Goal: Task Accomplishment & Management: Use online tool/utility

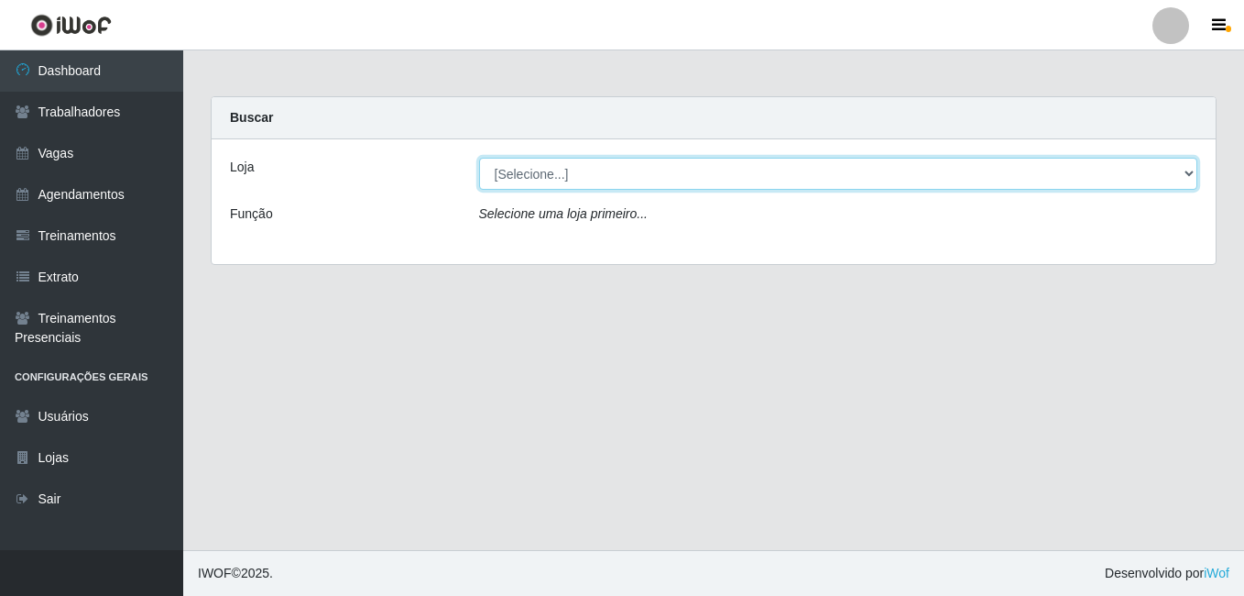
click at [542, 176] on select "[Selecione...] [GEOGRAPHIC_DATA] - [DATE][GEOGRAPHIC_DATA]" at bounding box center [838, 174] width 719 height 32
select select "471"
click at [479, 158] on select "[Selecione...] [GEOGRAPHIC_DATA] - [DATE][GEOGRAPHIC_DATA]" at bounding box center [838, 174] width 719 height 32
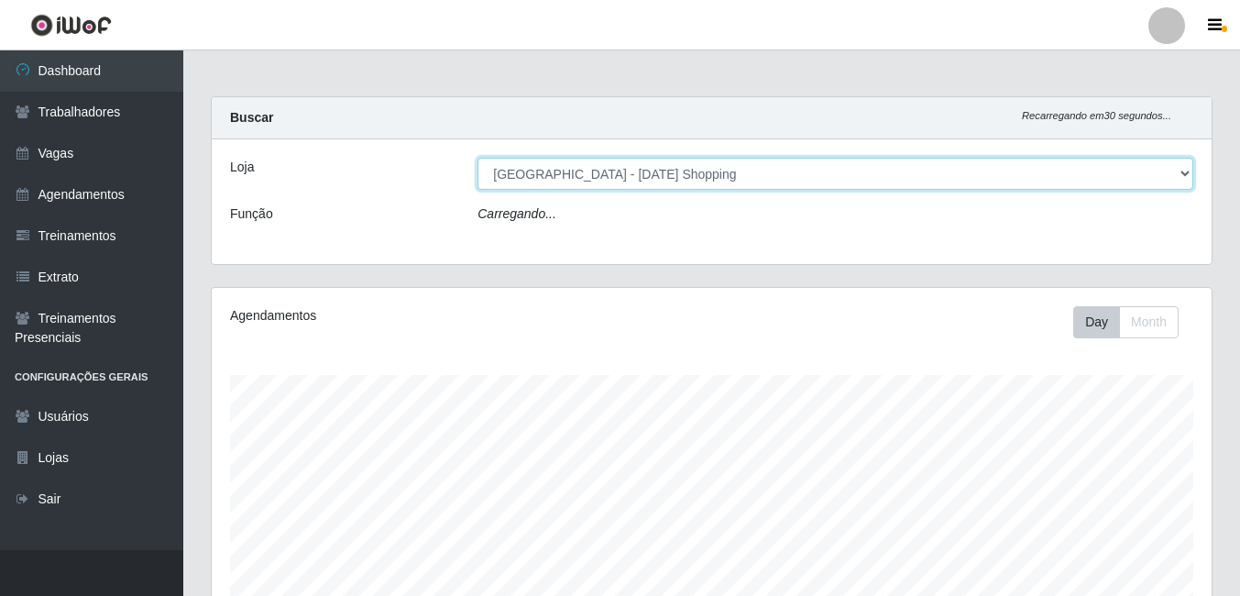
scroll to position [380, 1000]
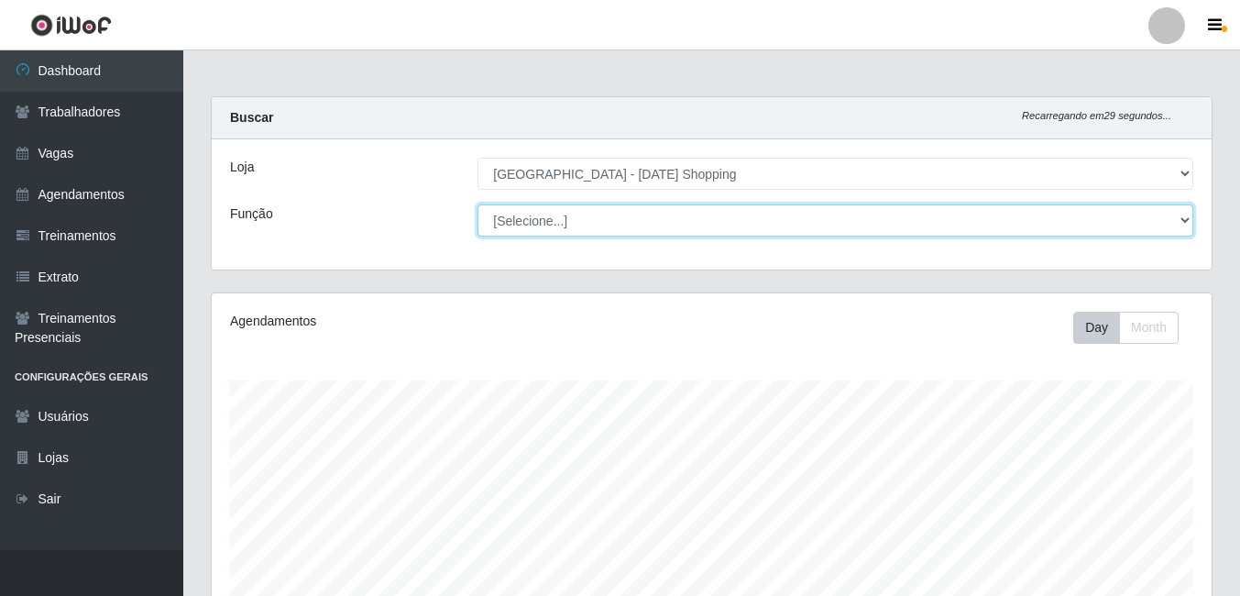
click at [554, 230] on select "[Selecione...] [PERSON_NAME] + ASG ++ Assistente de [PERSON_NAME] Assistente de…" at bounding box center [835, 220] width 716 height 32
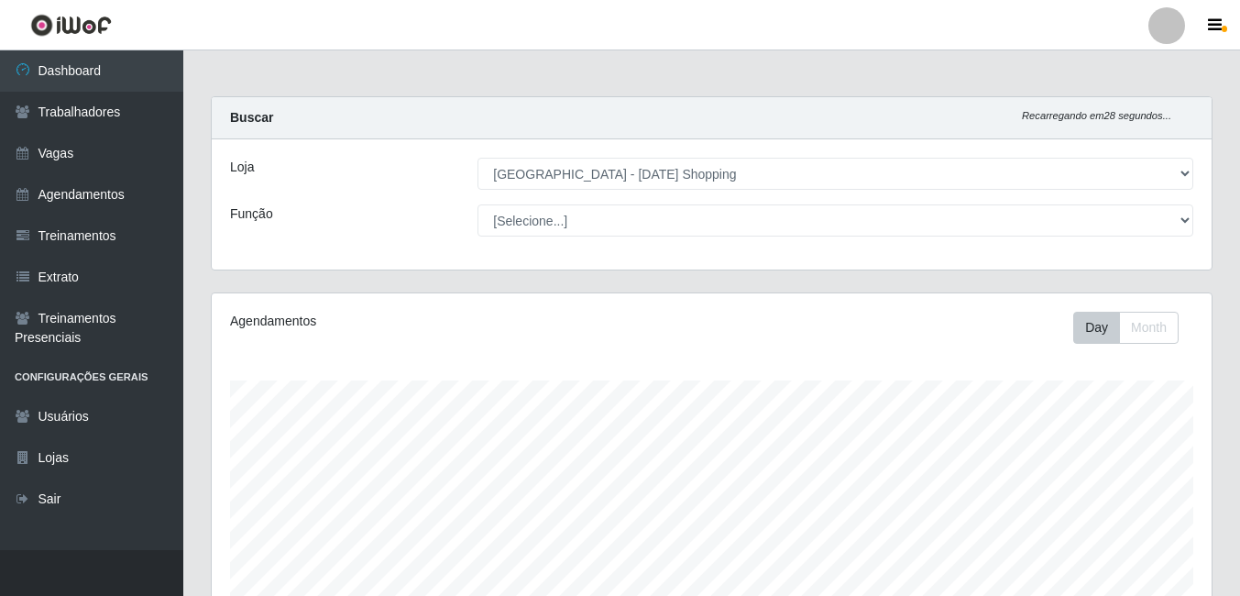
click at [383, 340] on div "Agendamentos" at bounding box center [422, 328] width 412 height 32
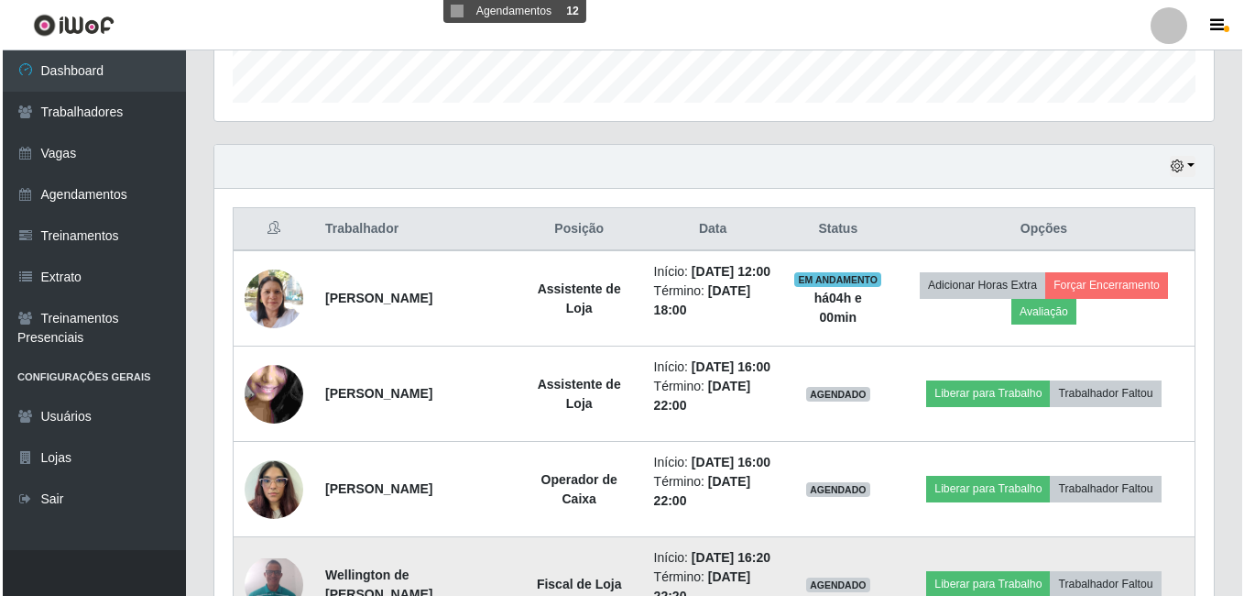
scroll to position [733, 0]
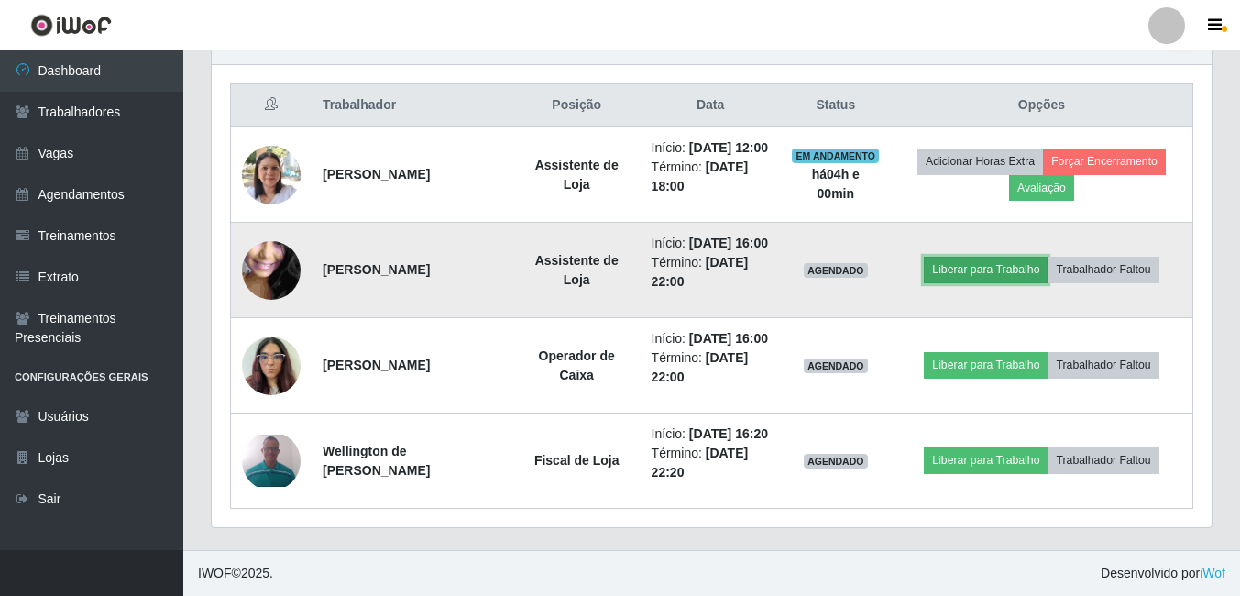
click at [1010, 257] on button "Liberar para Trabalho" at bounding box center [986, 270] width 124 height 26
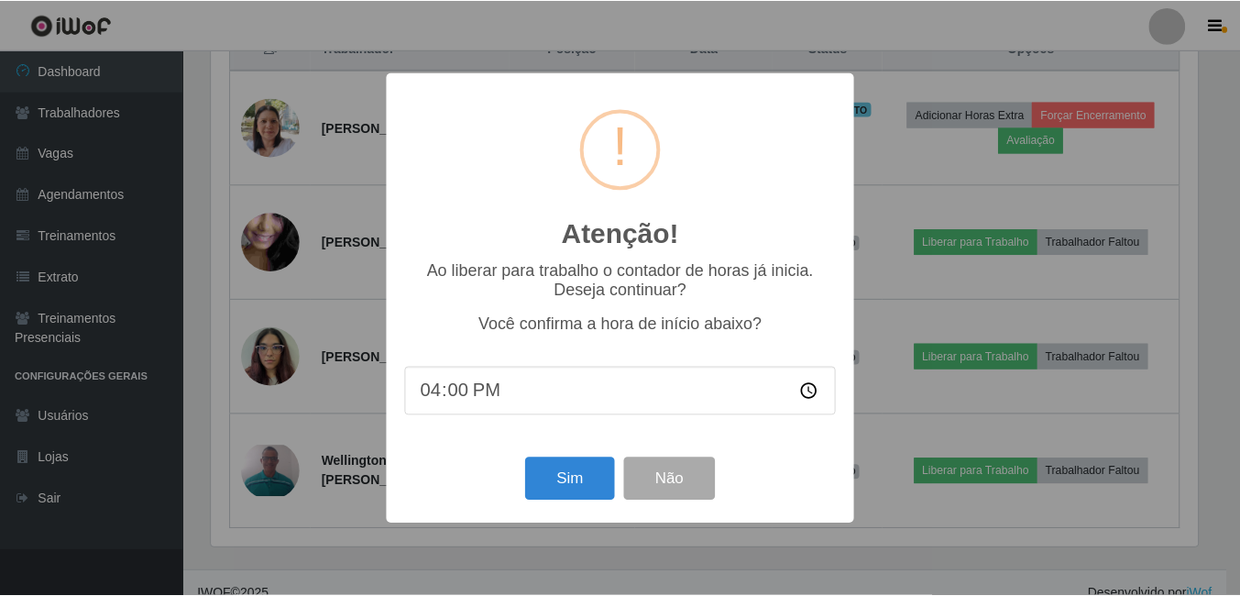
scroll to position [380, 991]
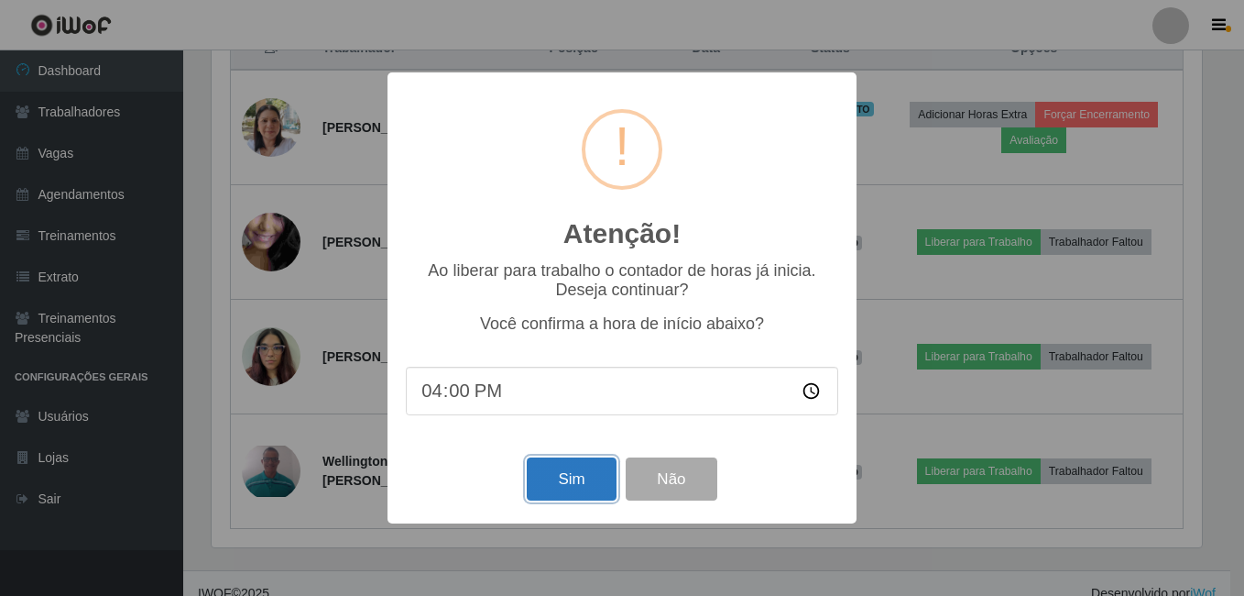
click at [567, 477] on button "Sim" at bounding box center [571, 478] width 89 height 43
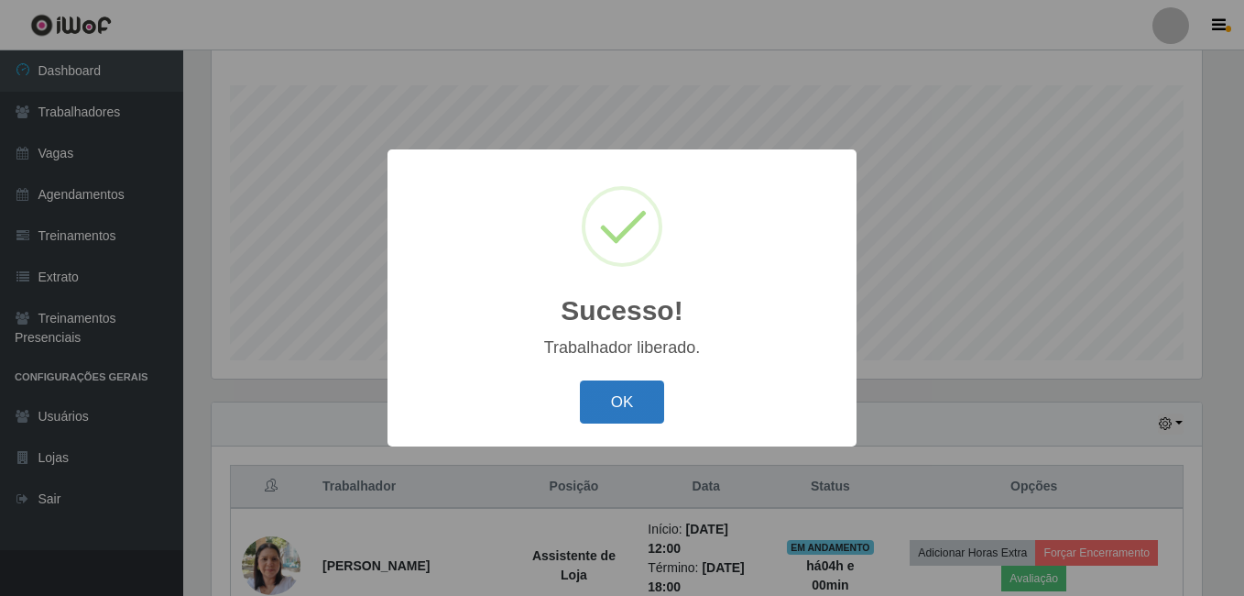
click at [617, 401] on button "OK" at bounding box center [622, 401] width 85 height 43
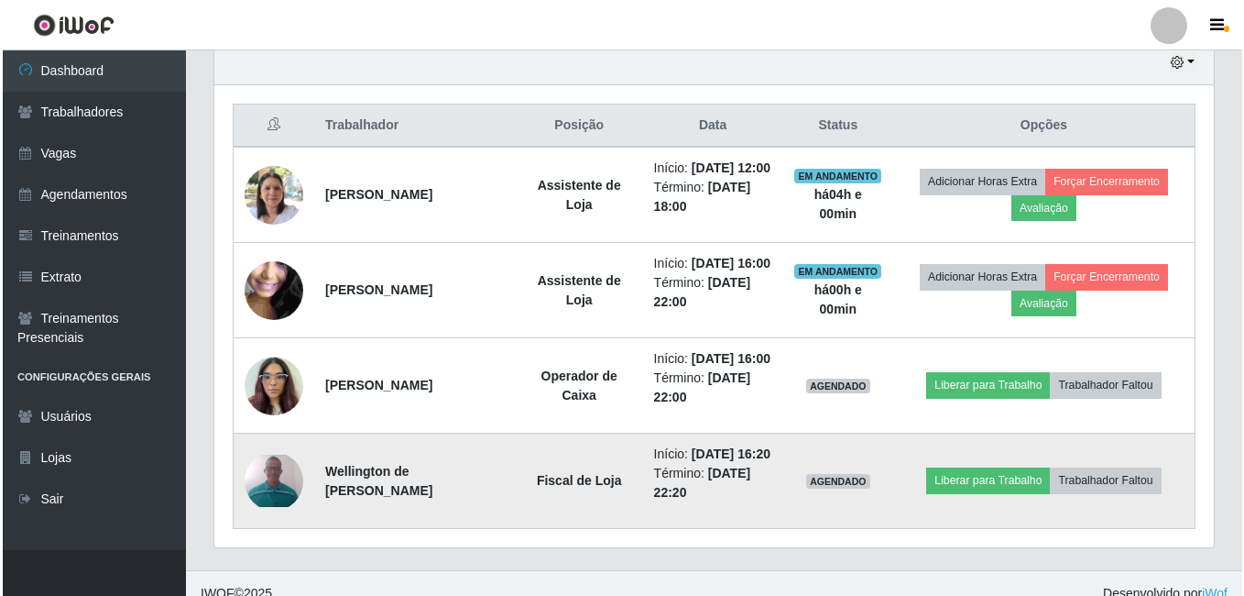
scroll to position [753, 0]
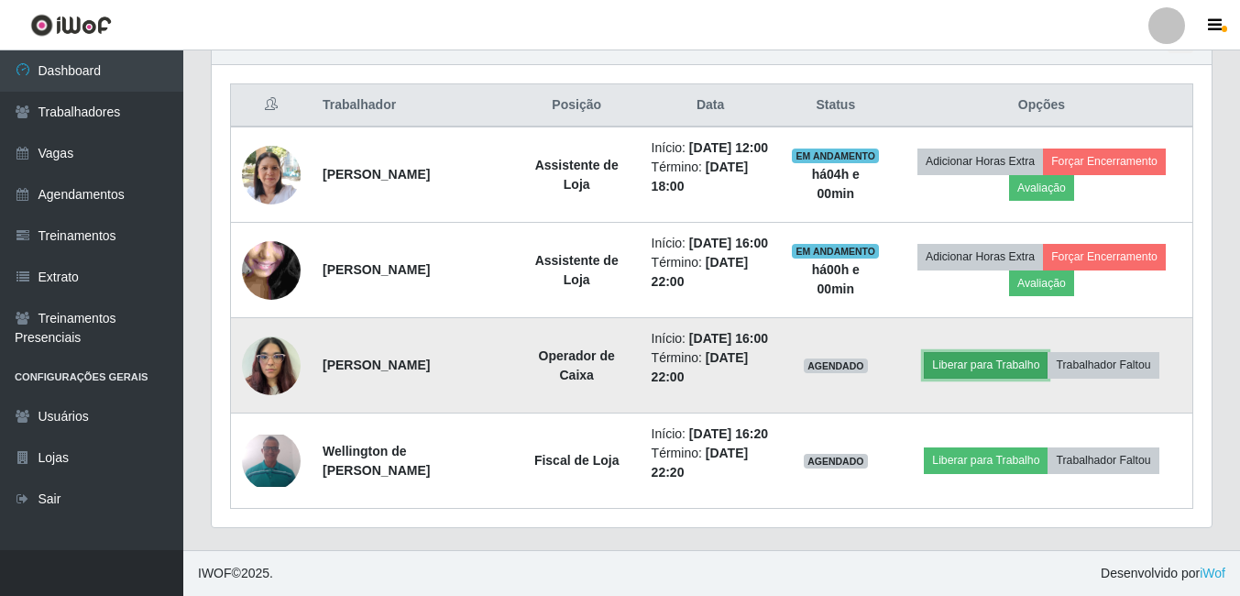
click at [1005, 352] on button "Liberar para Trabalho" at bounding box center [986, 365] width 124 height 26
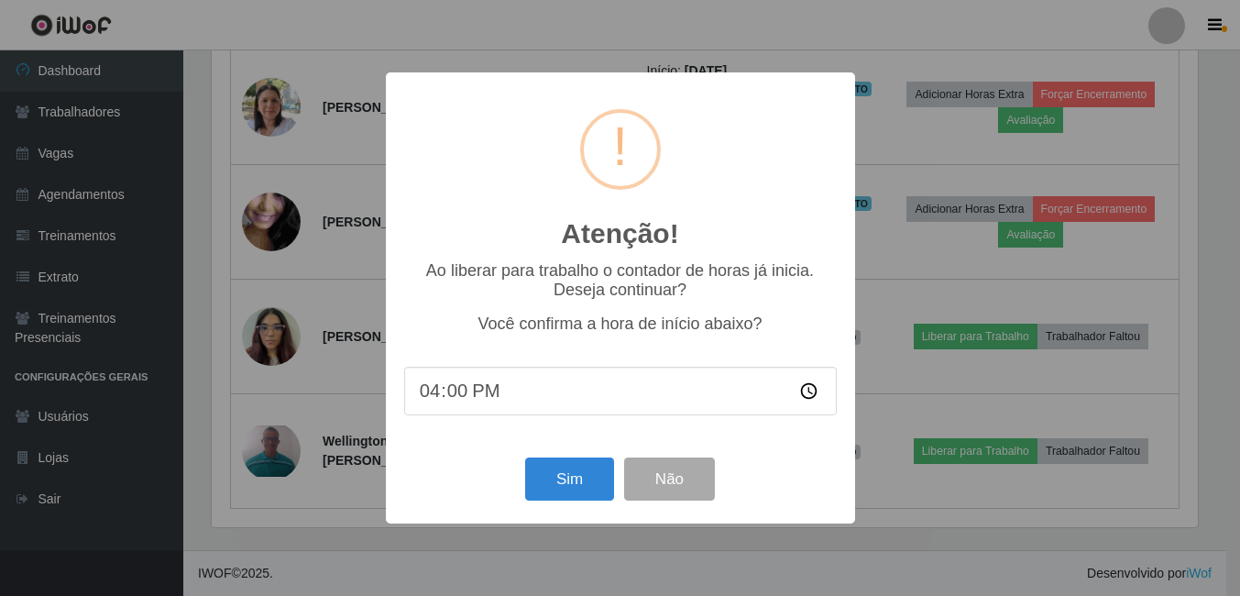
scroll to position [380, 991]
click at [566, 488] on button "Sim" at bounding box center [571, 478] width 89 height 43
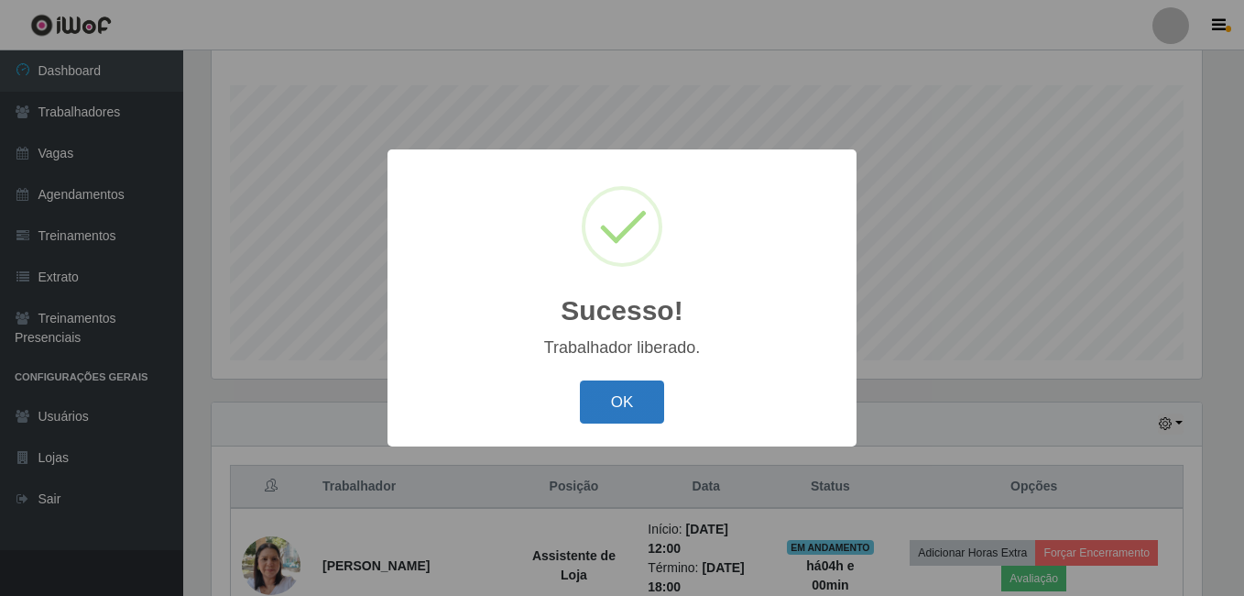
click at [627, 396] on button "OK" at bounding box center [622, 401] width 85 height 43
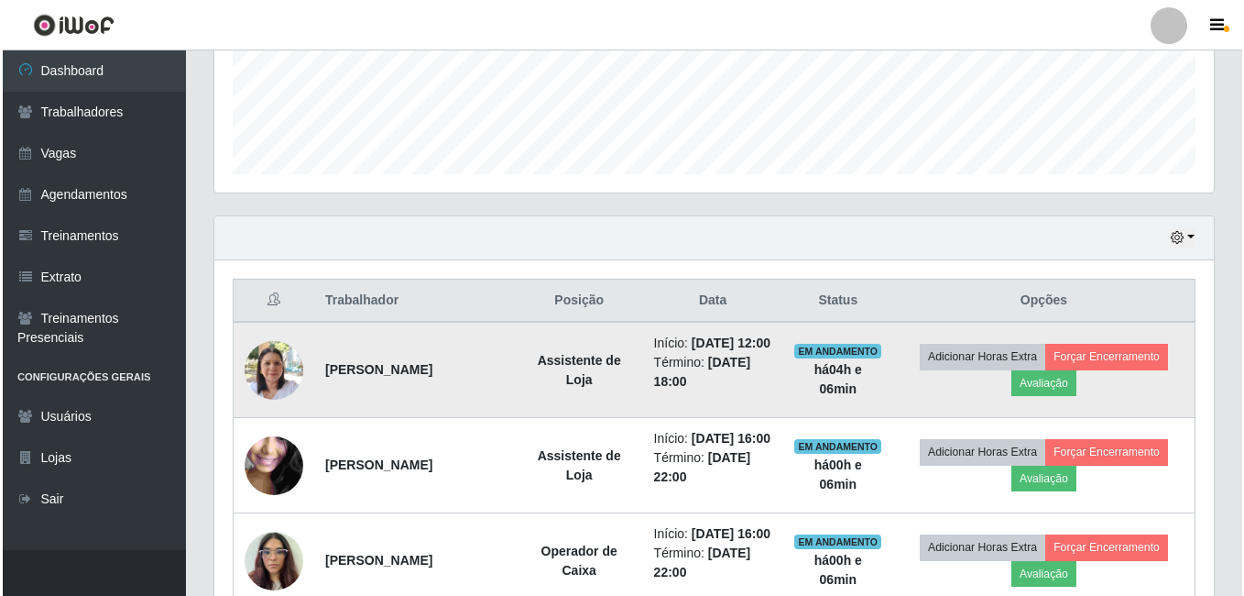
scroll to position [753, 0]
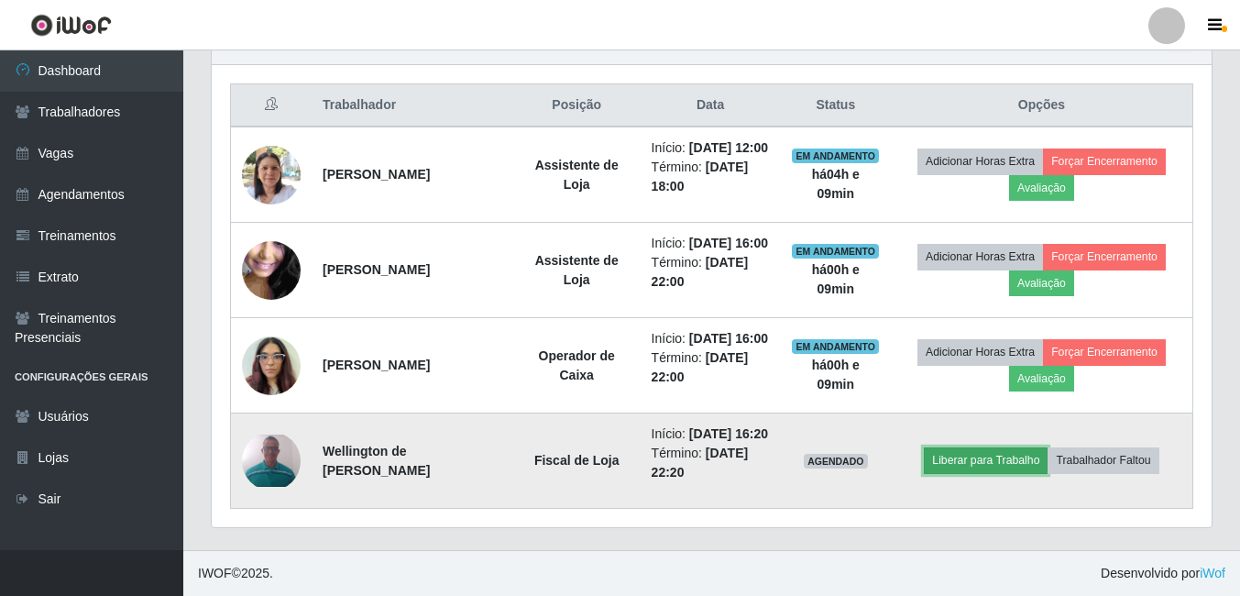
click at [1024, 455] on button "Liberar para Trabalho" at bounding box center [986, 460] width 124 height 26
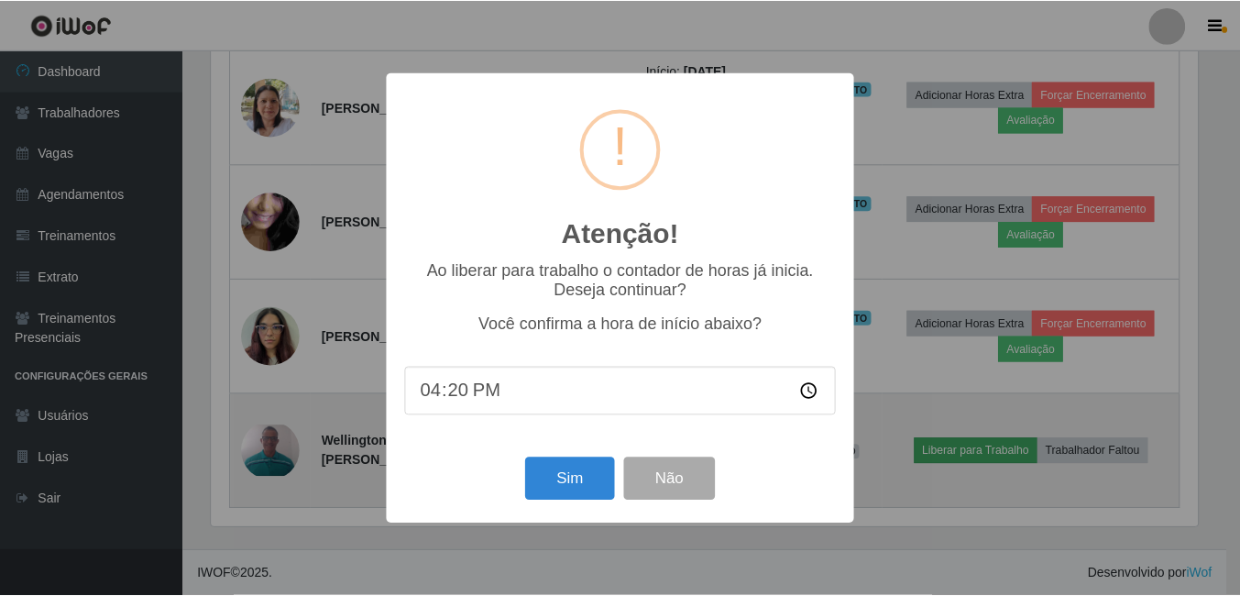
scroll to position [380, 991]
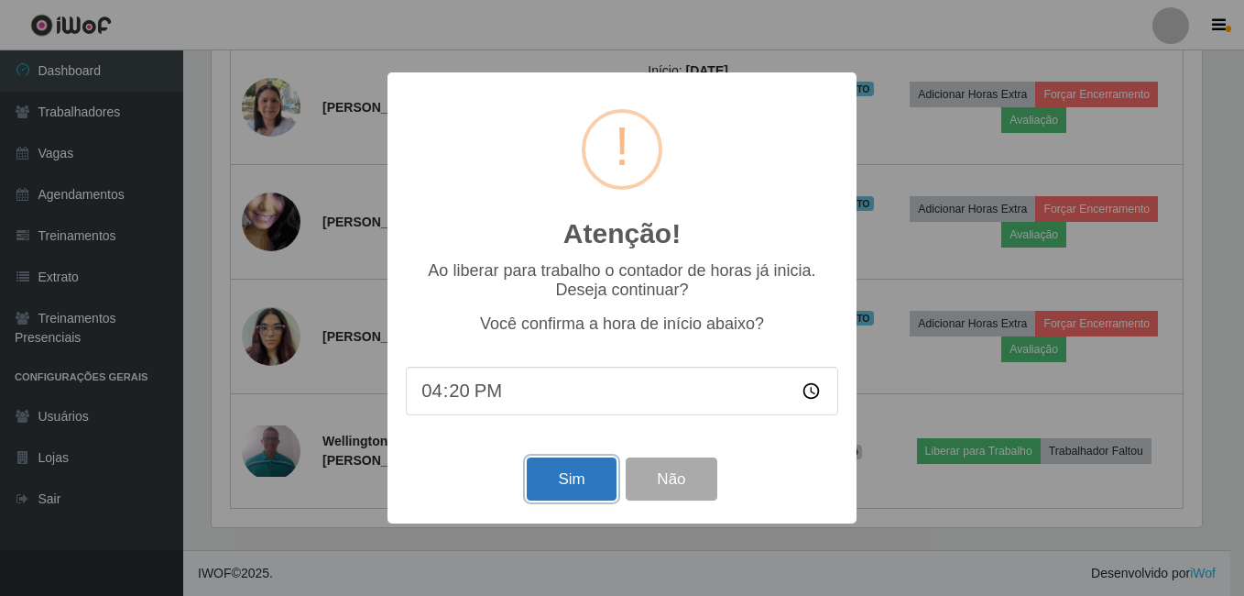
click at [570, 497] on button "Sim" at bounding box center [571, 478] width 89 height 43
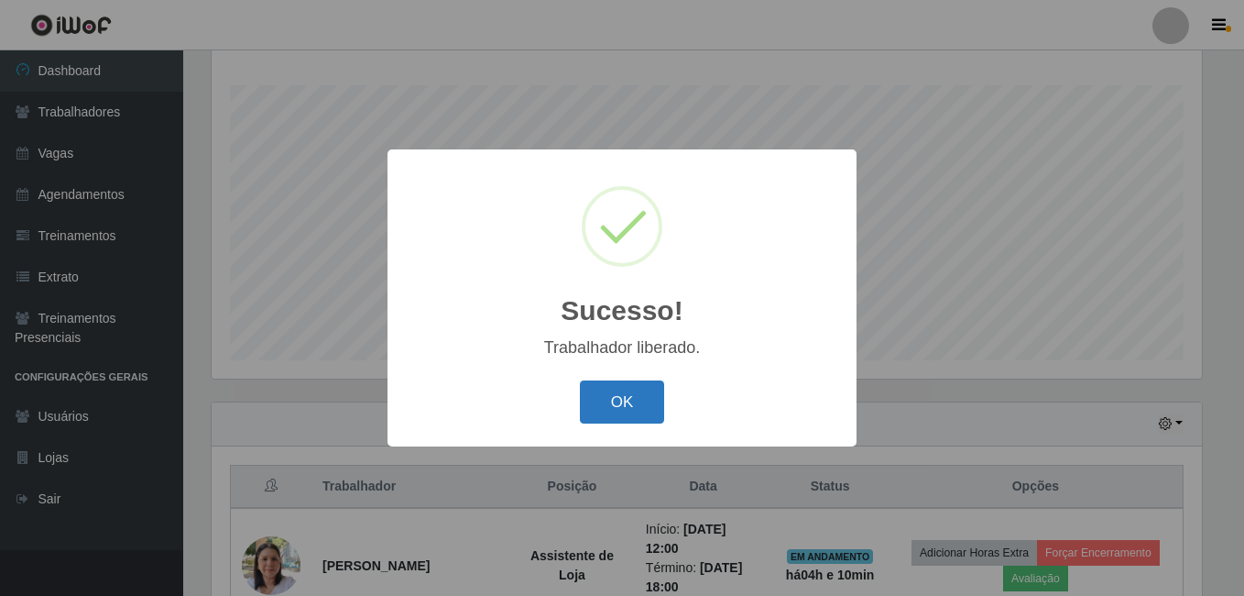
click at [619, 415] on button "OK" at bounding box center [622, 401] width 85 height 43
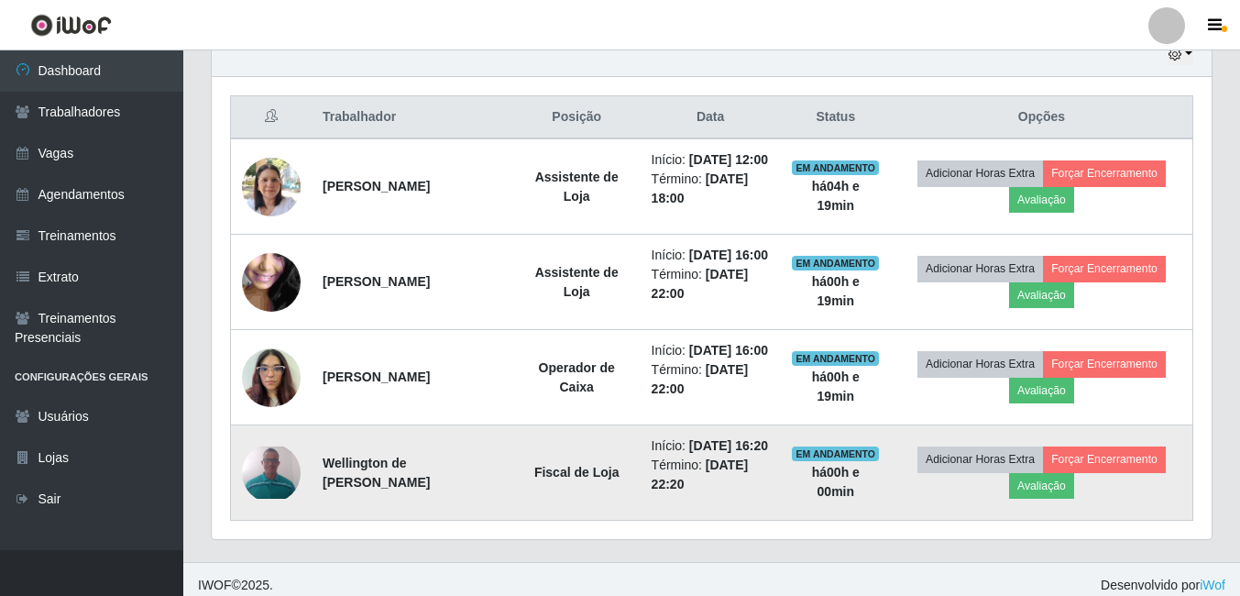
scroll to position [753, 0]
